Goal: Find specific page/section: Find specific page/section

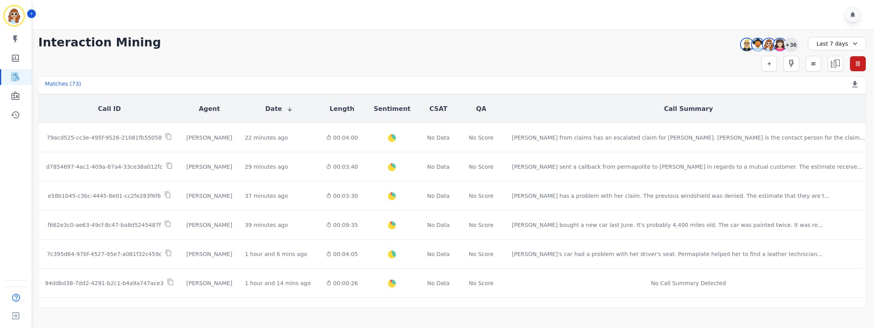
click at [789, 48] on div "+36" at bounding box center [790, 44] width 13 height 13
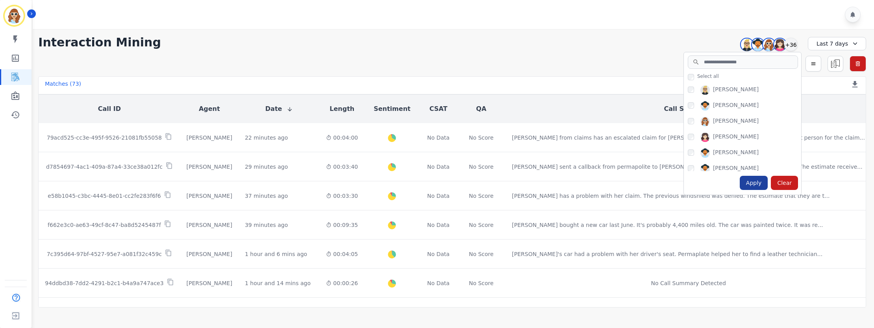
click at [755, 182] on div "Apply" at bounding box center [754, 183] width 28 height 14
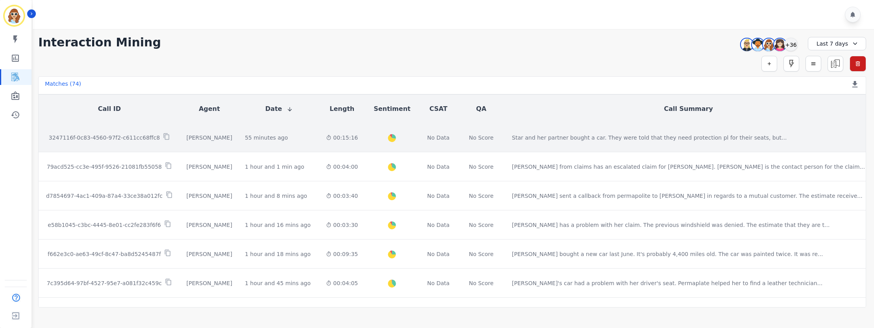
click at [134, 134] on p "3247116f-0c83-4560-97f2-c611cc68ffc8" at bounding box center [104, 138] width 111 height 8
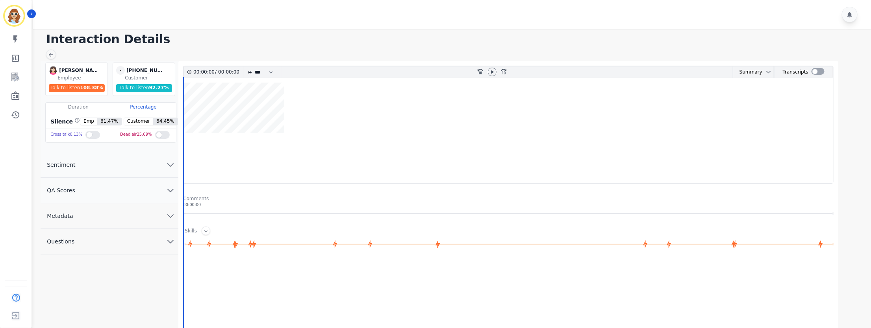
click at [172, 216] on icon "chevron down" at bounding box center [170, 215] width 9 height 9
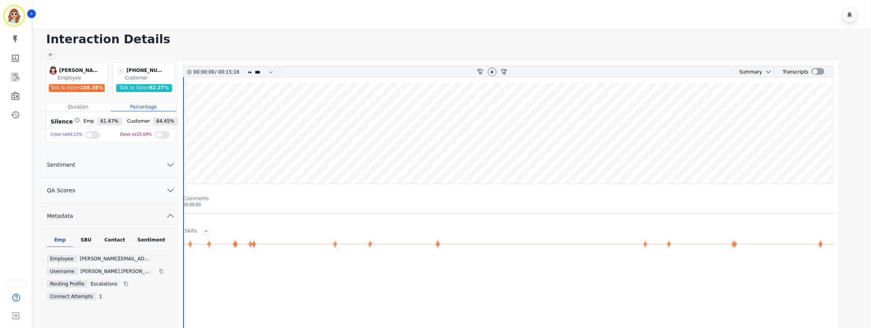
click at [88, 241] on div "SBU" at bounding box center [86, 242] width 26 height 10
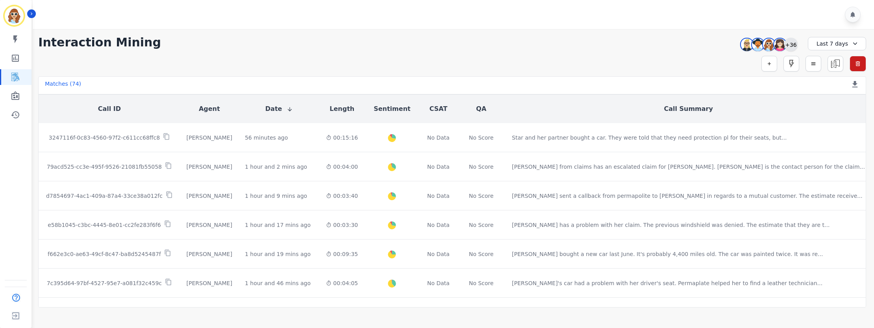
click at [791, 48] on div "+36" at bounding box center [790, 44] width 13 height 13
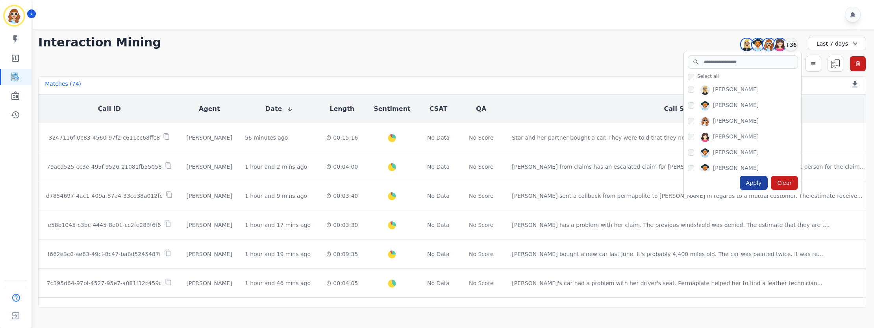
click at [761, 187] on div "Apply" at bounding box center [754, 183] width 28 height 14
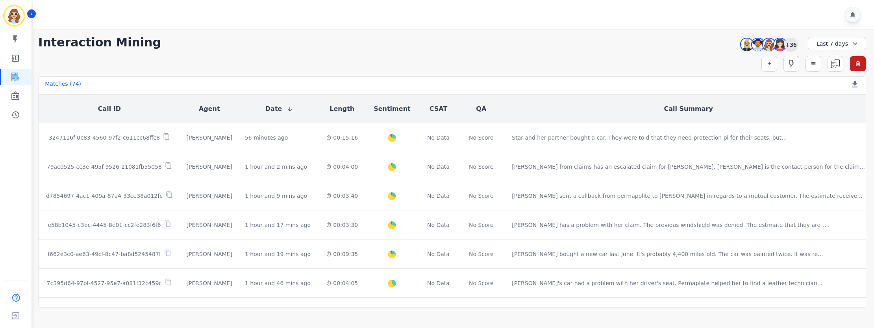
click at [788, 41] on div "+36" at bounding box center [790, 44] width 13 height 13
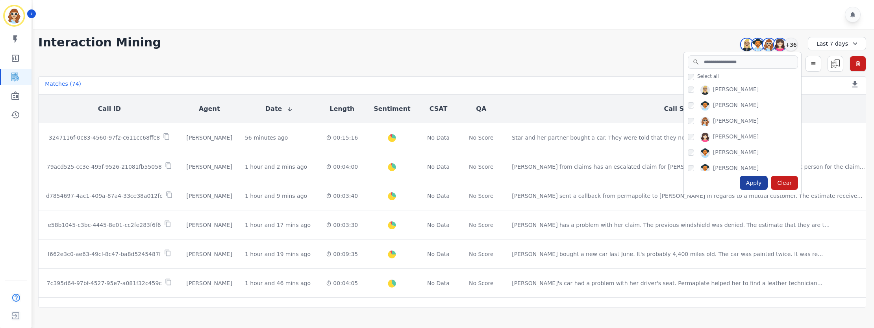
click at [756, 186] on div "Apply" at bounding box center [754, 183] width 28 height 14
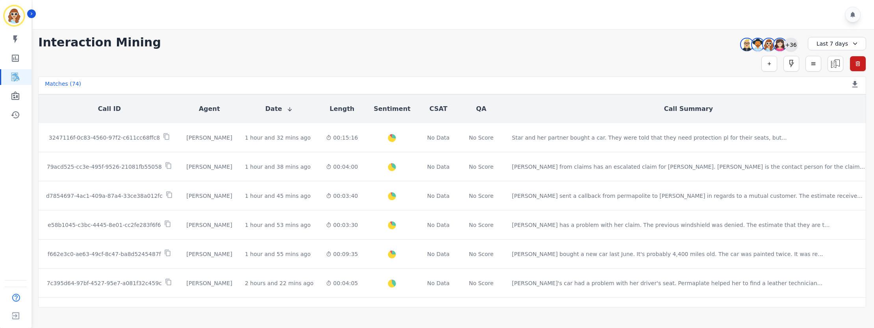
click at [793, 41] on div "+36" at bounding box center [790, 44] width 13 height 13
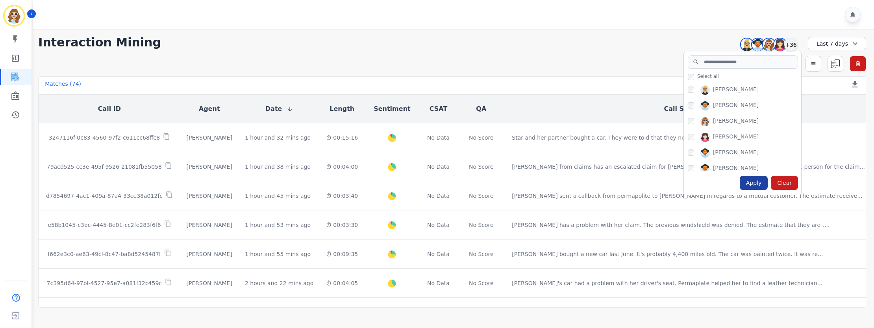
click at [751, 180] on div "Apply" at bounding box center [754, 183] width 28 height 14
